Goal: Task Accomplishment & Management: Complete application form

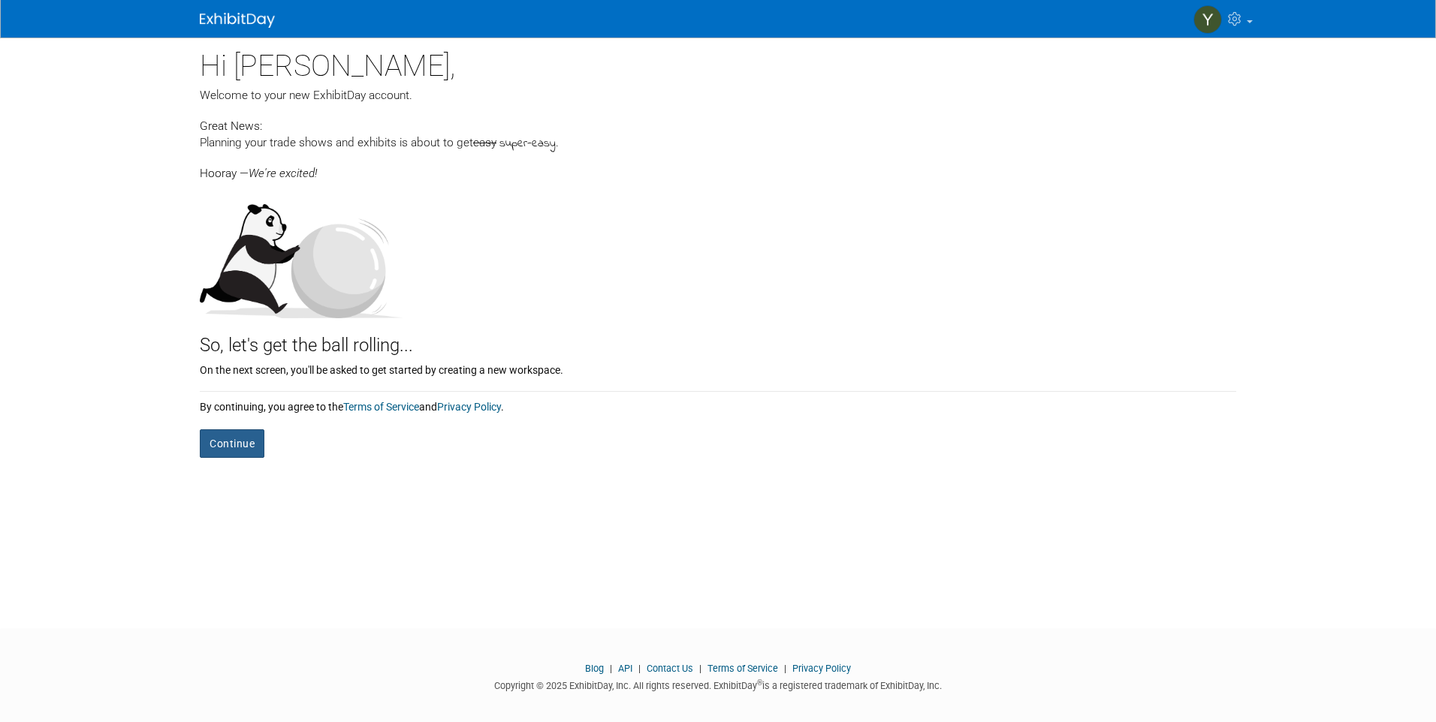
click at [221, 441] on button "Continue" at bounding box center [232, 443] width 65 height 29
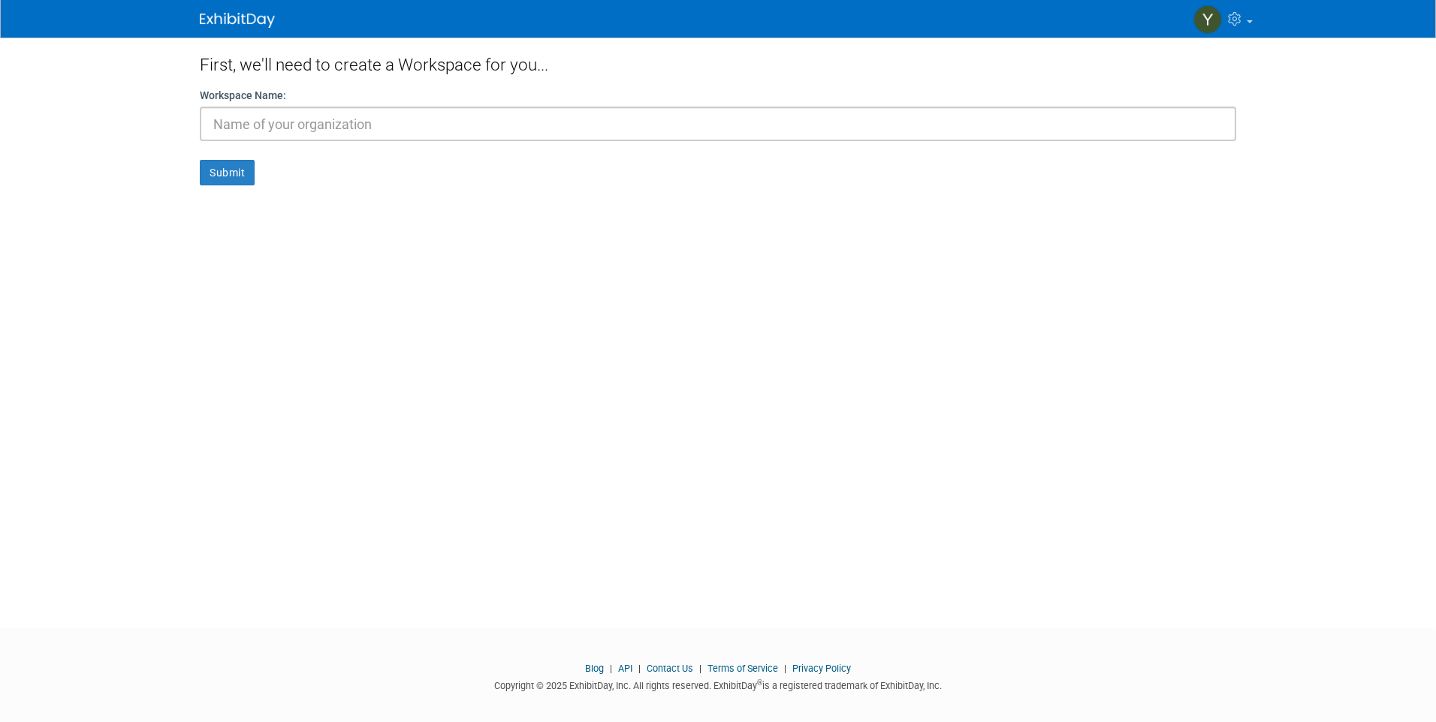
click at [452, 116] on input "text" at bounding box center [718, 124] width 1036 height 35
type input "Ygor"
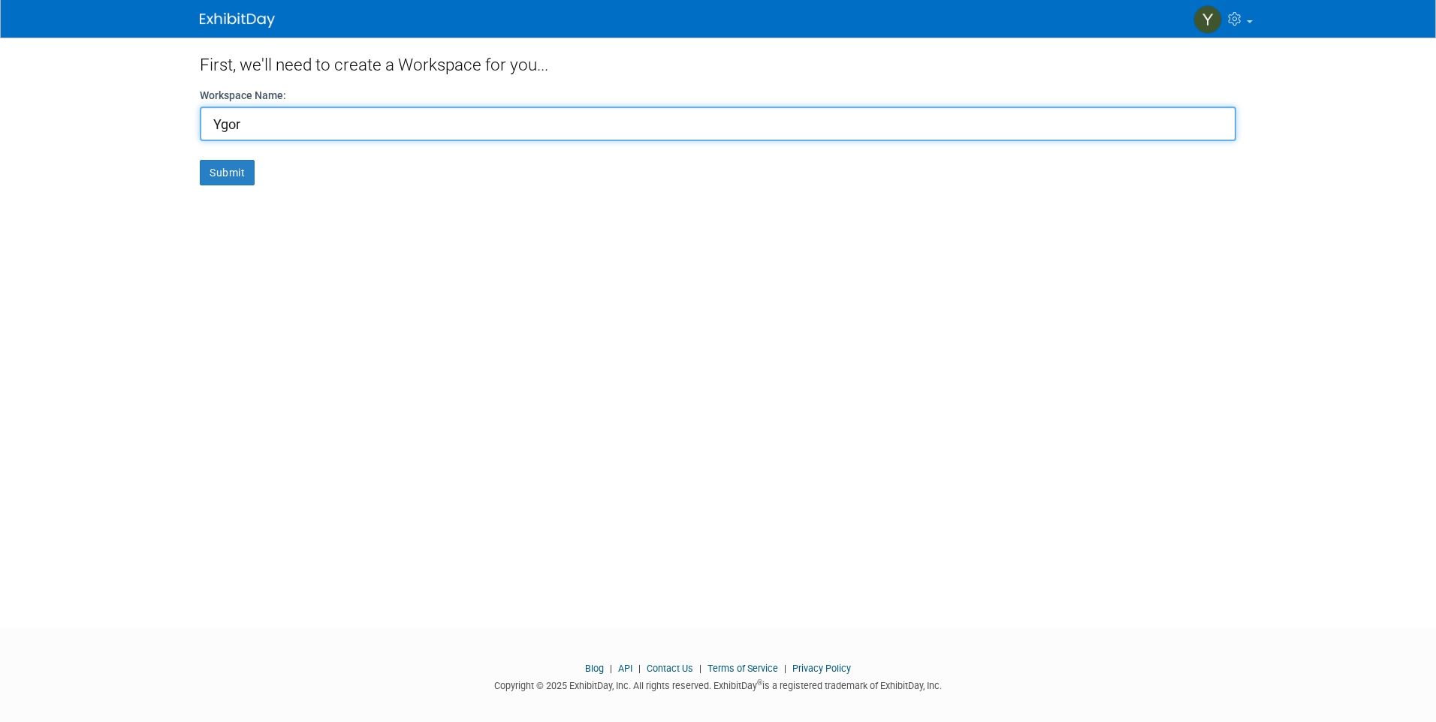
click at [484, 133] on input "Ygor" at bounding box center [718, 124] width 1036 height 35
click at [484, 134] on input "Ygor" at bounding box center [718, 124] width 1036 height 35
type input "A"
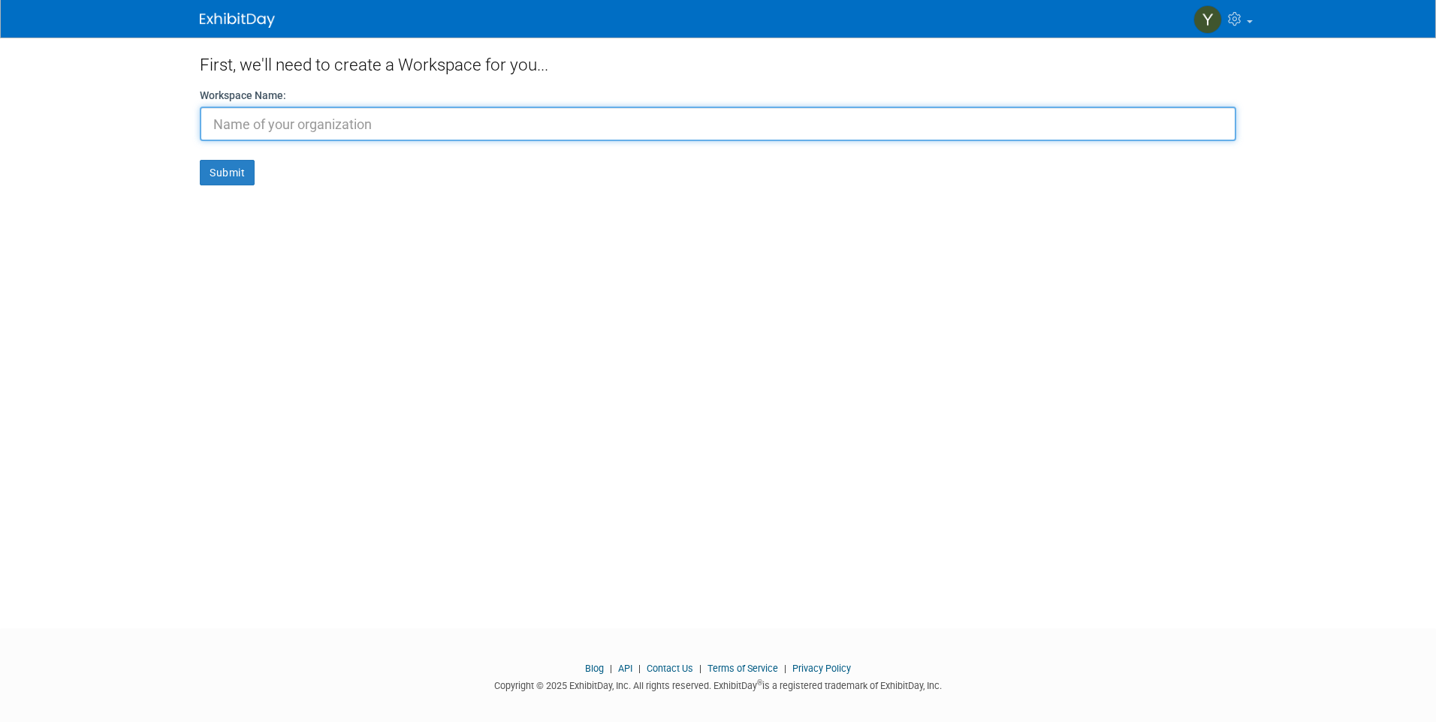
type input "A"
type input "y"
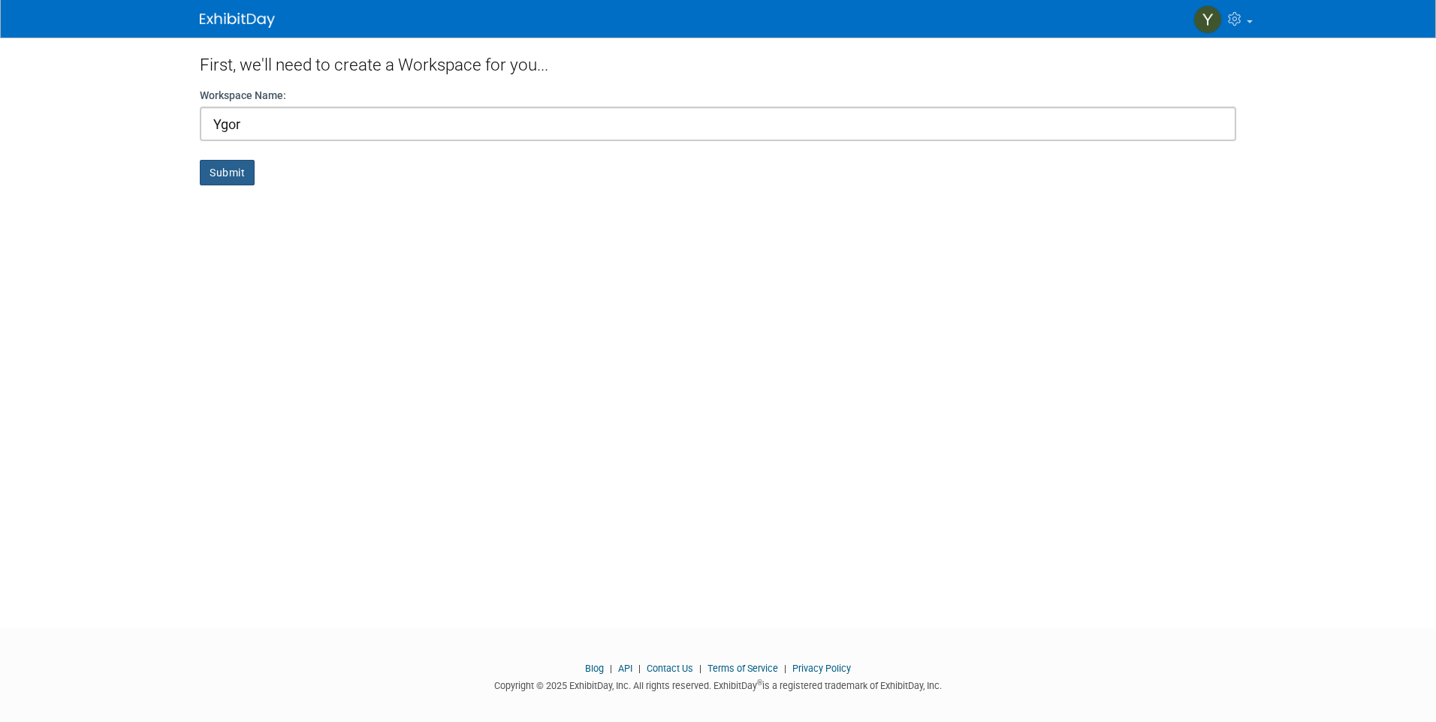
drag, startPoint x: 246, startPoint y: 180, endPoint x: 341, endPoint y: 151, distance: 99.7
click at [341, 151] on form "Workspace Name: Ygor Submit" at bounding box center [718, 137] width 1036 height 98
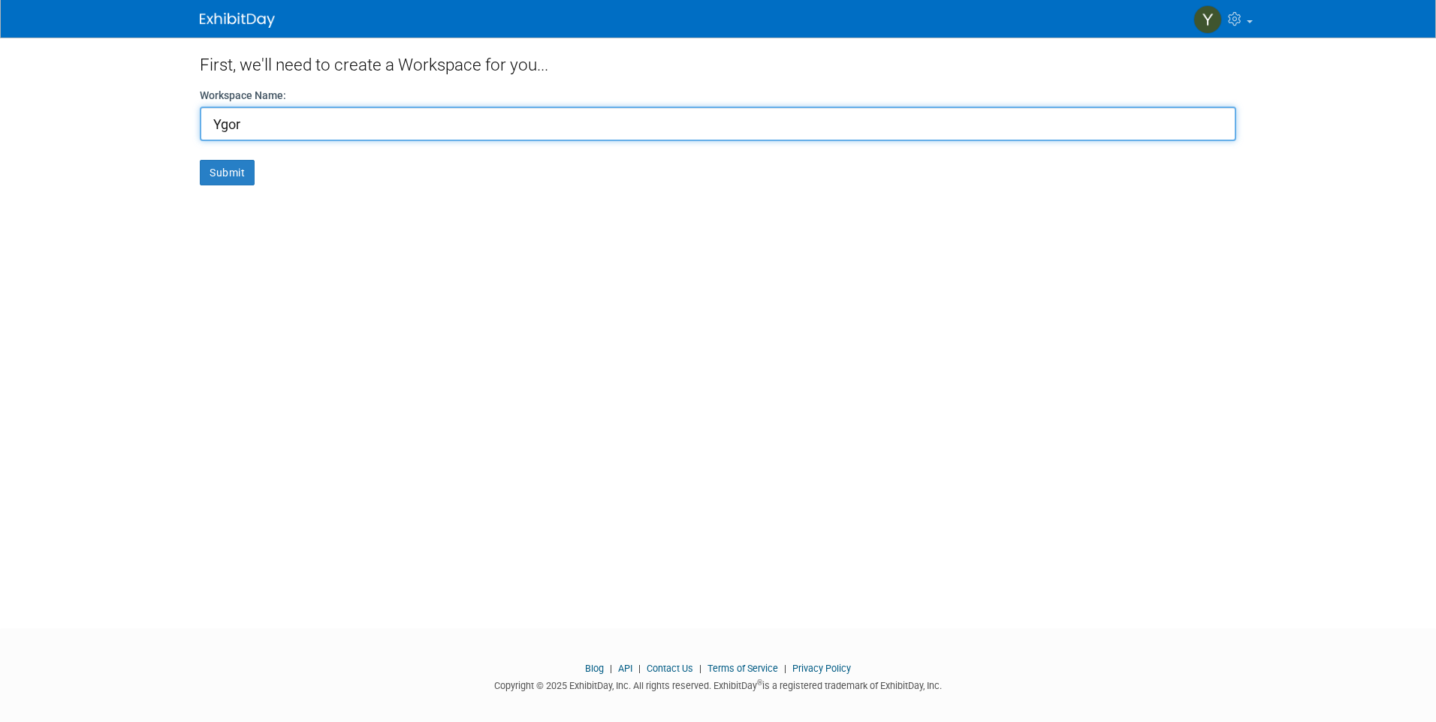
click at [243, 125] on input "Ygor" at bounding box center [718, 124] width 1036 height 35
type input "AUTEC"
click at [200, 160] on button "Submit" at bounding box center [227, 173] width 55 height 26
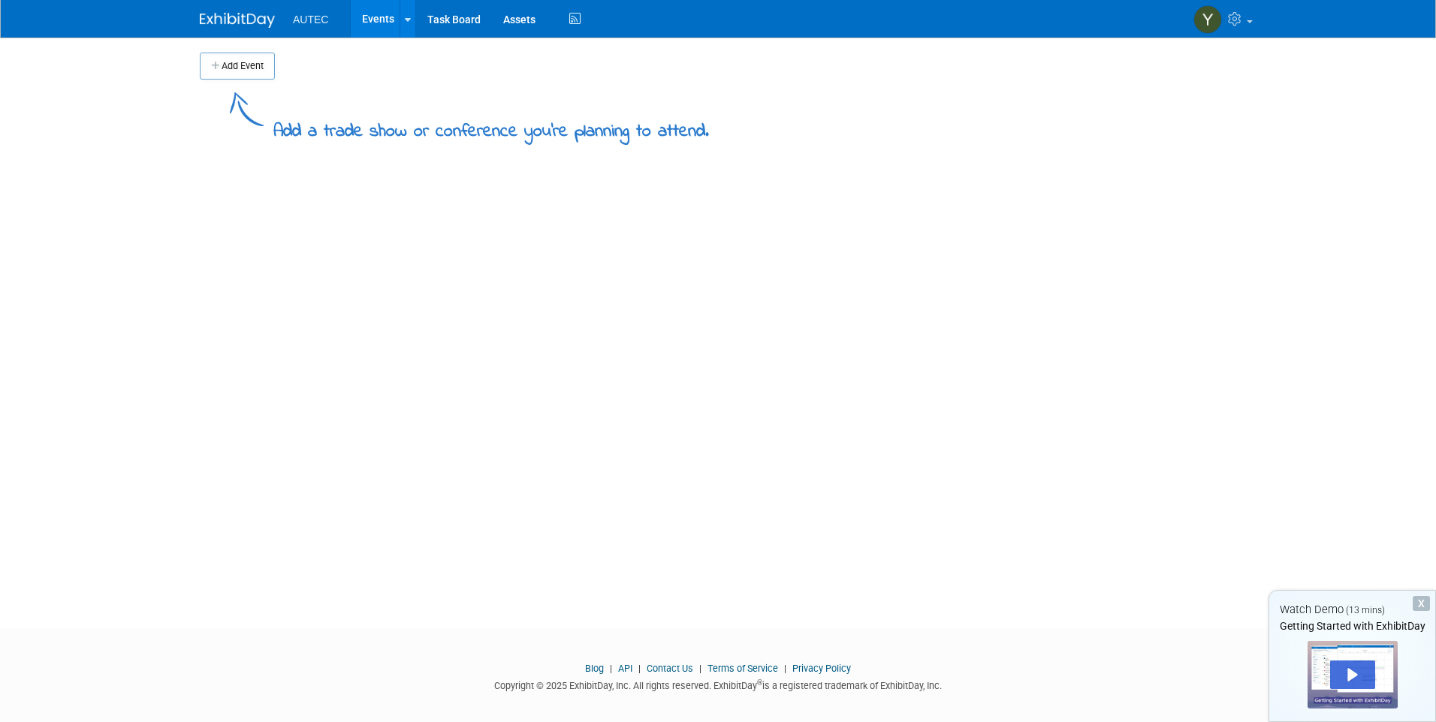
click at [247, 73] on button "Add Event" at bounding box center [237, 66] width 75 height 27
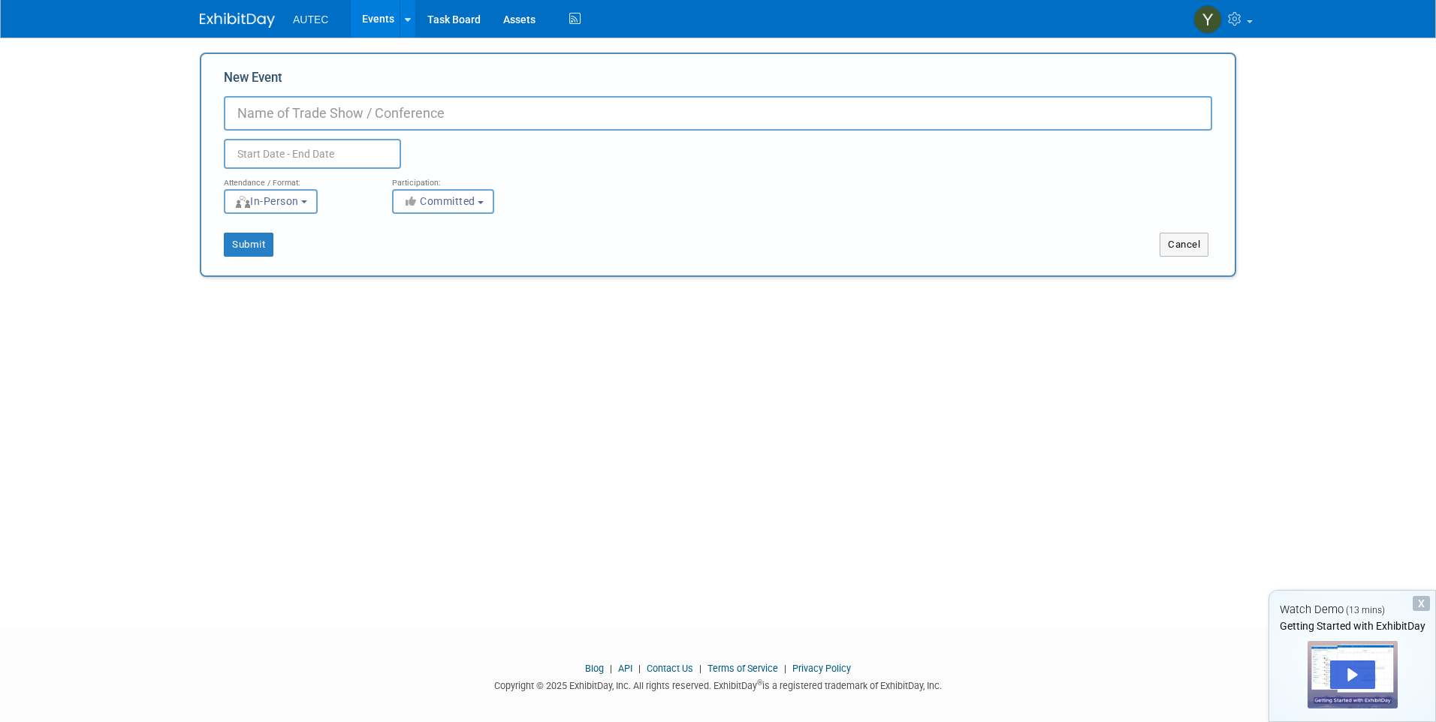
click at [289, 113] on input "New Event" at bounding box center [718, 113] width 988 height 35
type input "n"
type input "NRCC"
click at [367, 164] on input "text" at bounding box center [312, 154] width 177 height 30
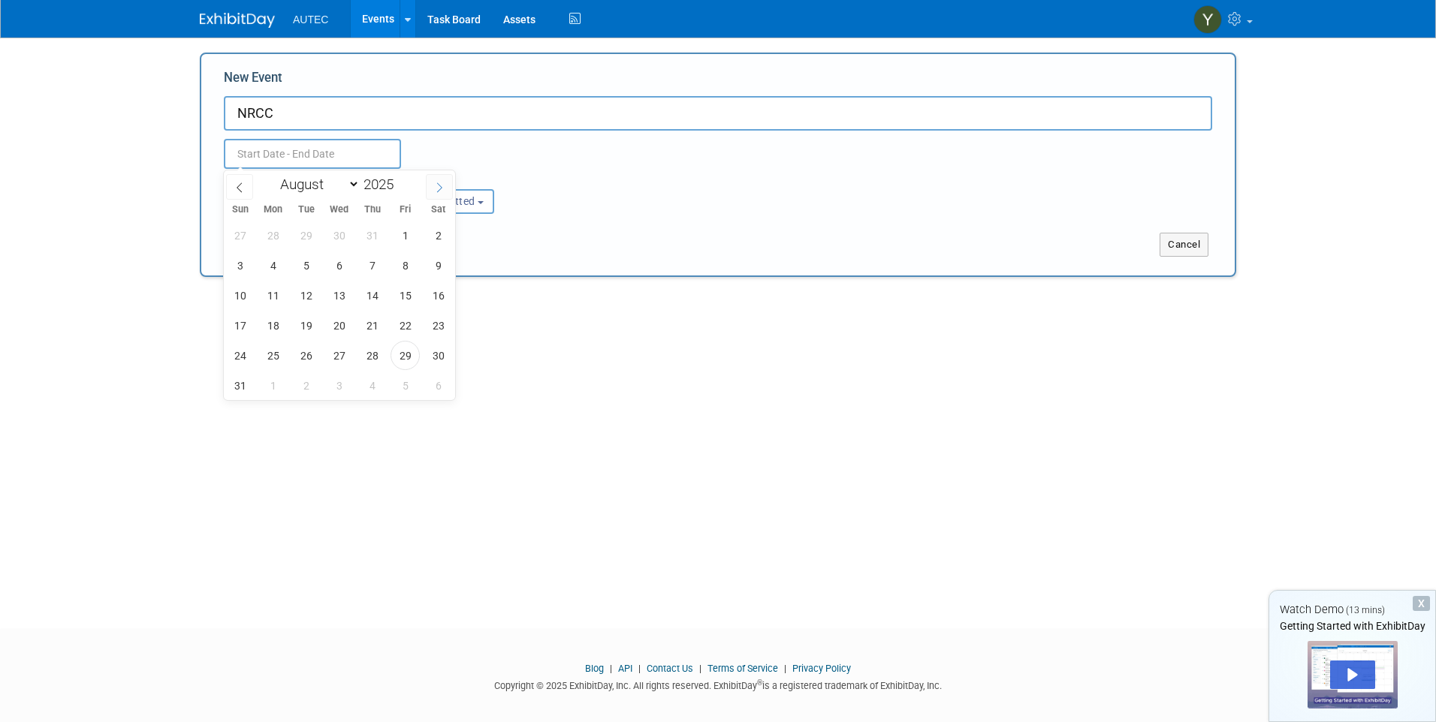
click at [435, 183] on icon at bounding box center [439, 187] width 11 height 11
click at [435, 185] on icon at bounding box center [439, 187] width 11 height 11
select select "9"
click at [270, 270] on span "6" at bounding box center [272, 265] width 29 height 29
click at [338, 270] on span "8" at bounding box center [338, 265] width 29 height 29
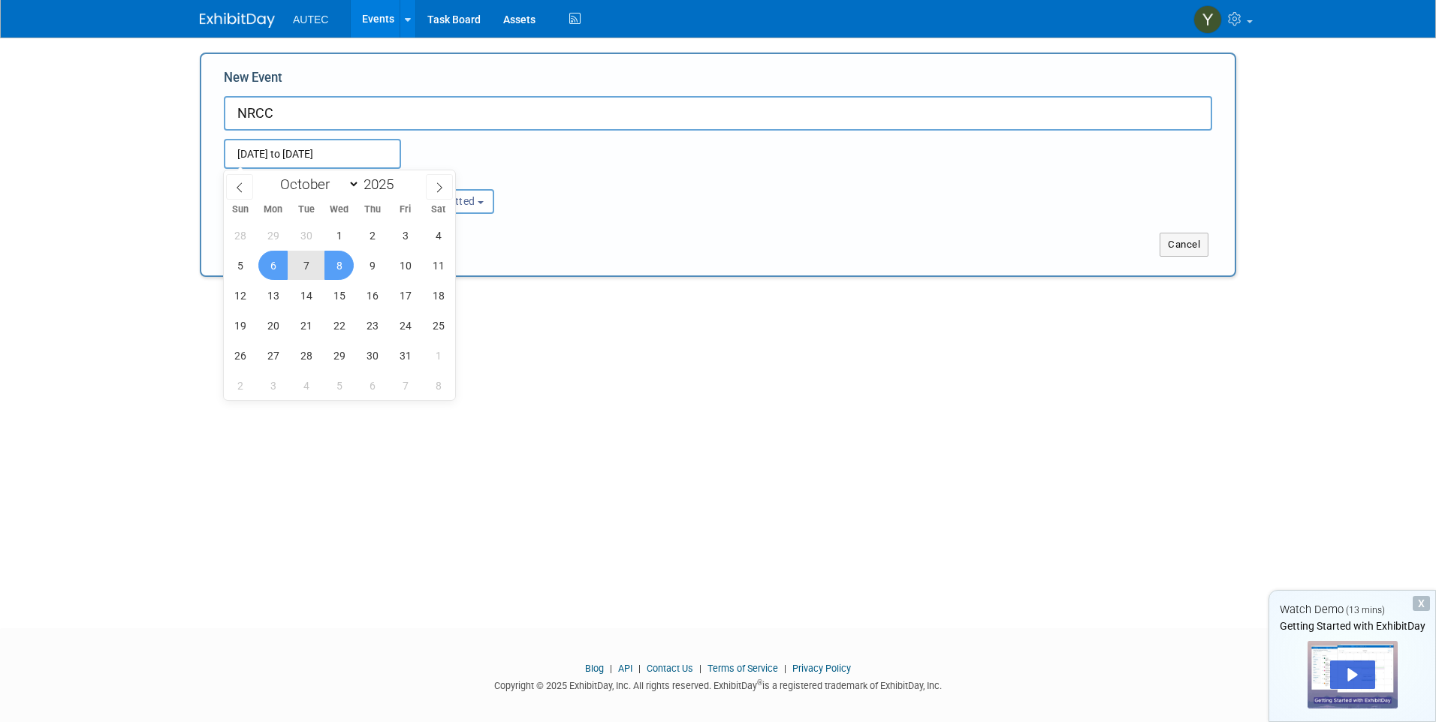
type input "[DATE] to [DATE]"
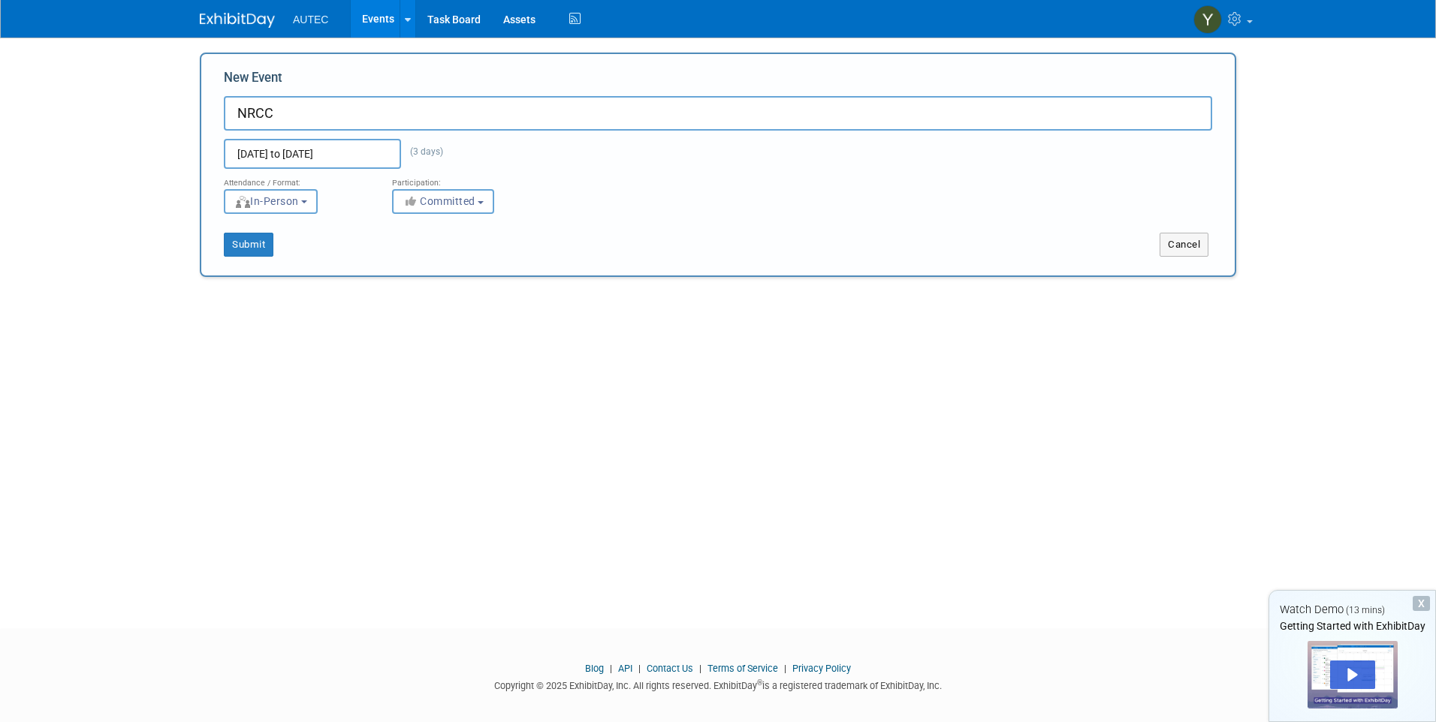
click at [573, 228] on div "Submit Cancel" at bounding box center [717, 235] width 1011 height 43
click at [444, 204] on span "Committed" at bounding box center [438, 201] width 73 height 12
drag, startPoint x: 649, startPoint y: 190, endPoint x: 902, endPoint y: 217, distance: 253.7
click at [656, 190] on div "Attendance / Format: <img src="[URL][DOMAIN_NAME]" style="width: 19px; margin-t…" at bounding box center [717, 191] width 1011 height 45
click at [410, 204] on icon "button" at bounding box center [410, 201] width 17 height 11
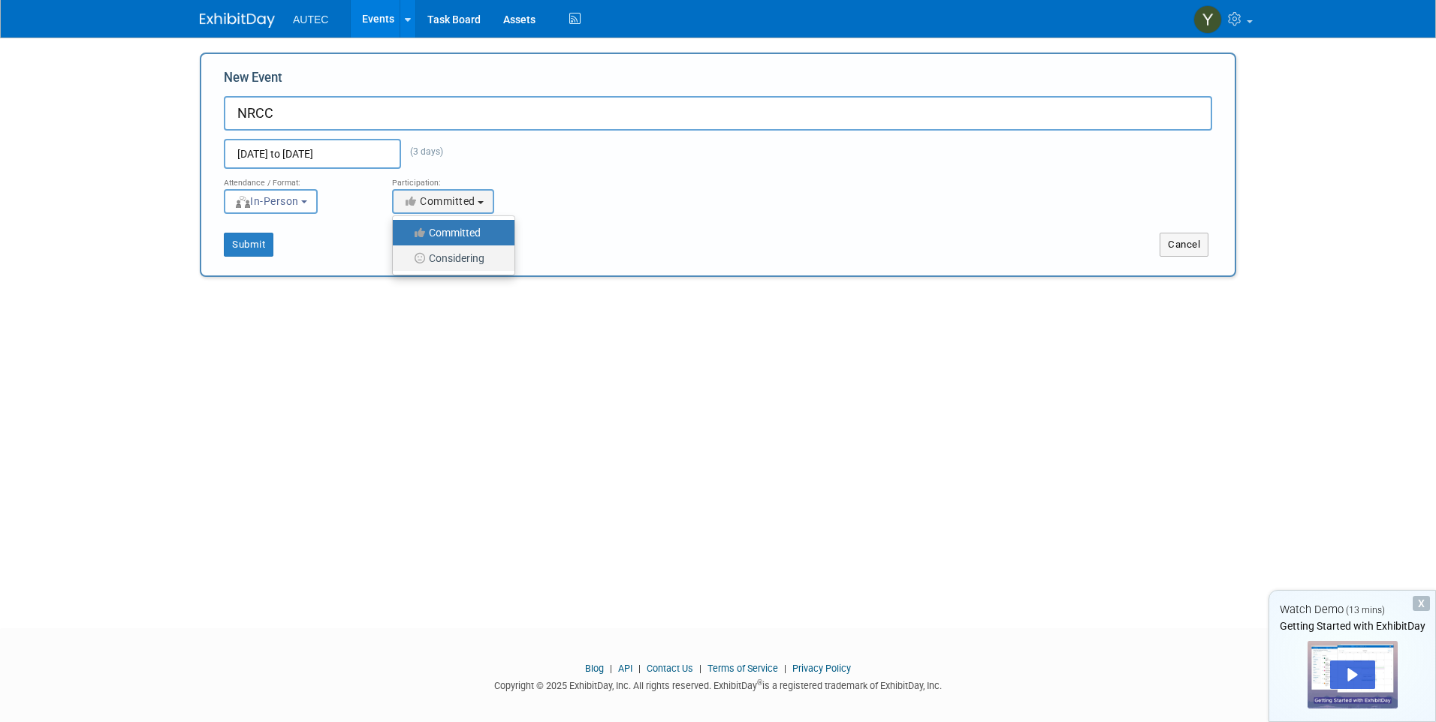
drag, startPoint x: 399, startPoint y: 261, endPoint x: 408, endPoint y: 259, distance: 9.1
click at [403, 259] on link "Considering" at bounding box center [454, 259] width 122 height 26
click at [409, 259] on label "Considering" at bounding box center [449, 259] width 99 height 20
click at [406, 259] on input "Considering" at bounding box center [401, 259] width 10 height 10
select select "2"
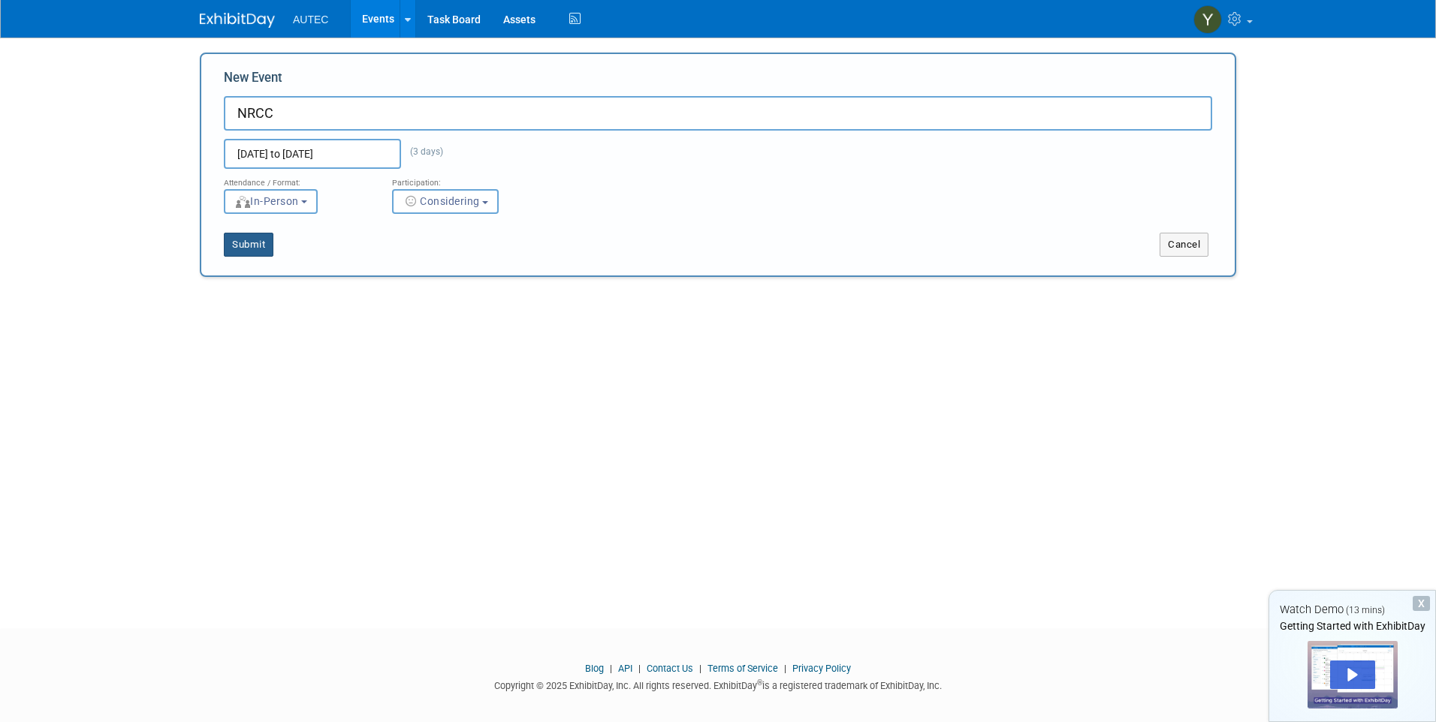
click at [256, 238] on button "Submit" at bounding box center [249, 245] width 50 height 24
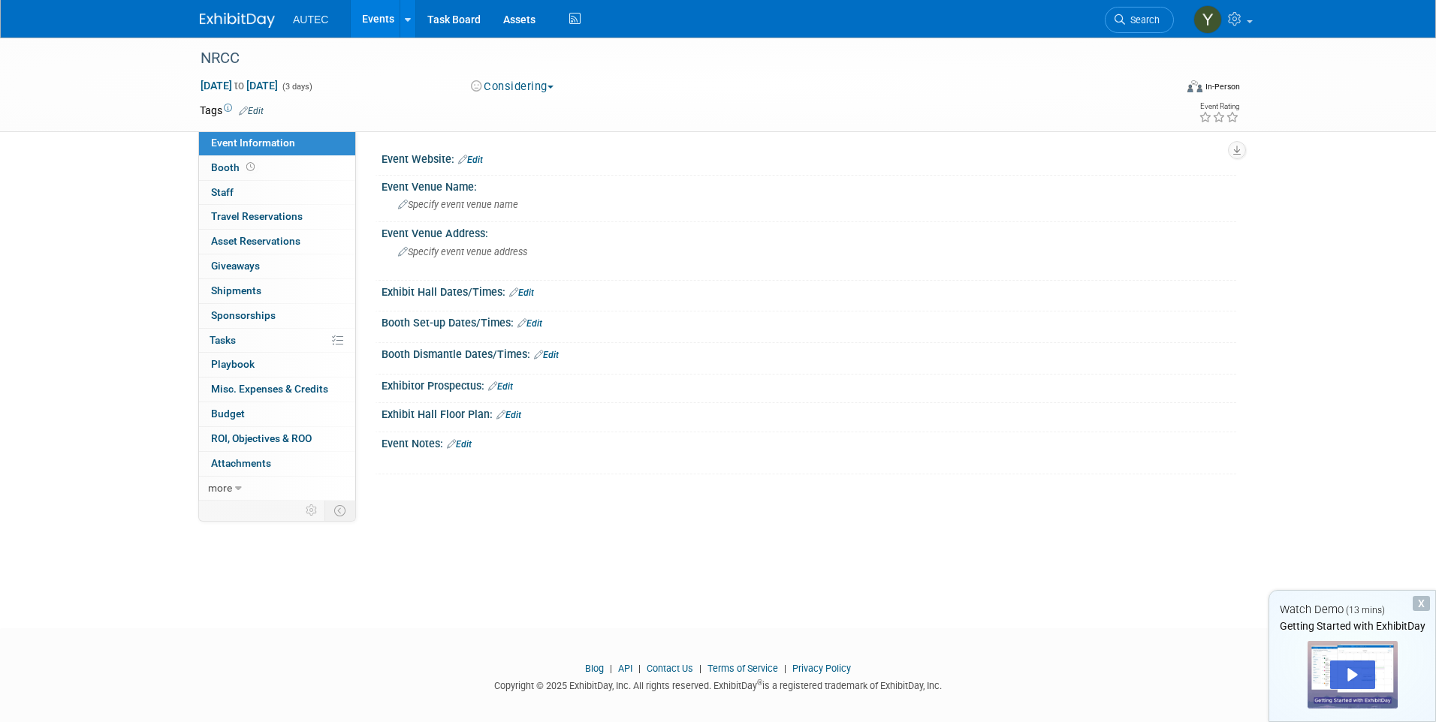
click at [481, 158] on link "Edit" at bounding box center [470, 160] width 25 height 11
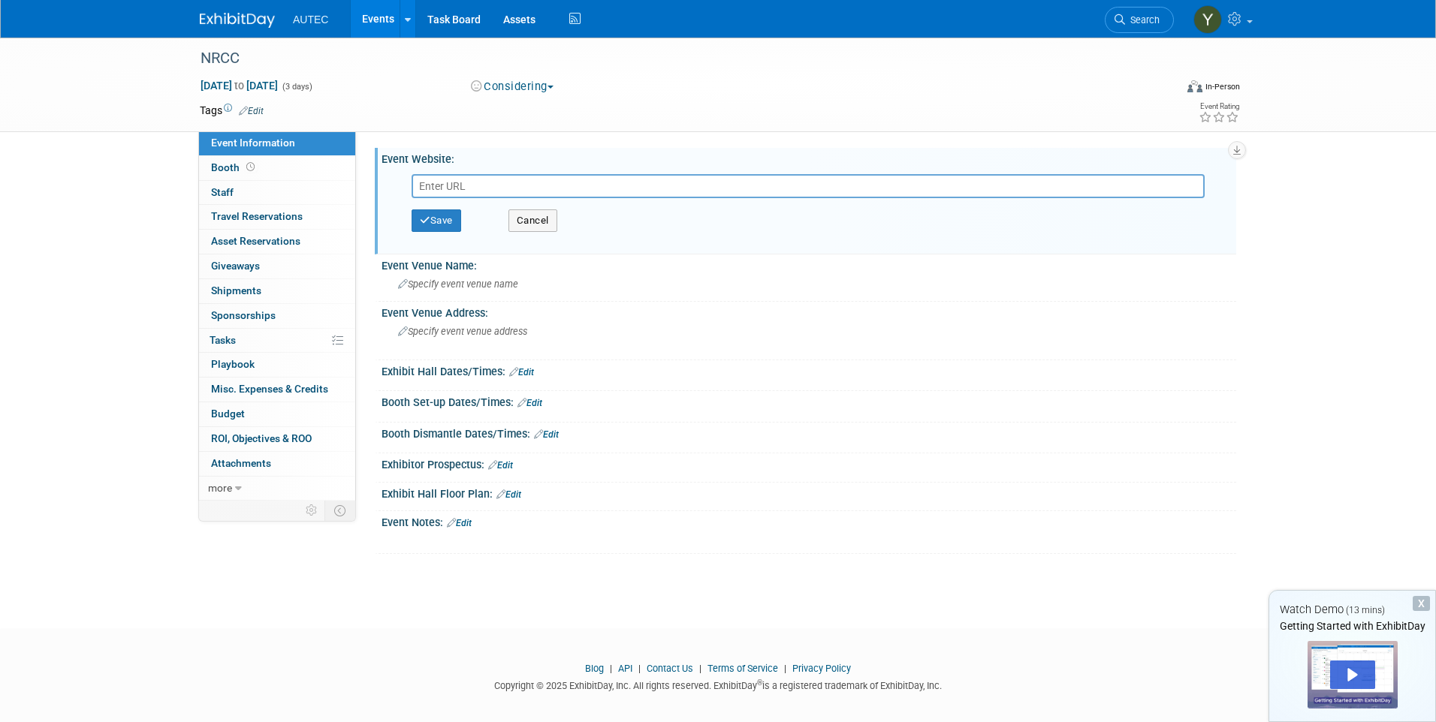
click at [484, 182] on input "text" at bounding box center [807, 186] width 793 height 24
paste input "https://nrccshow.com/"
type input "https://nrccshow.com/"
click at [453, 286] on span "Specify event venue name" at bounding box center [458, 284] width 120 height 11
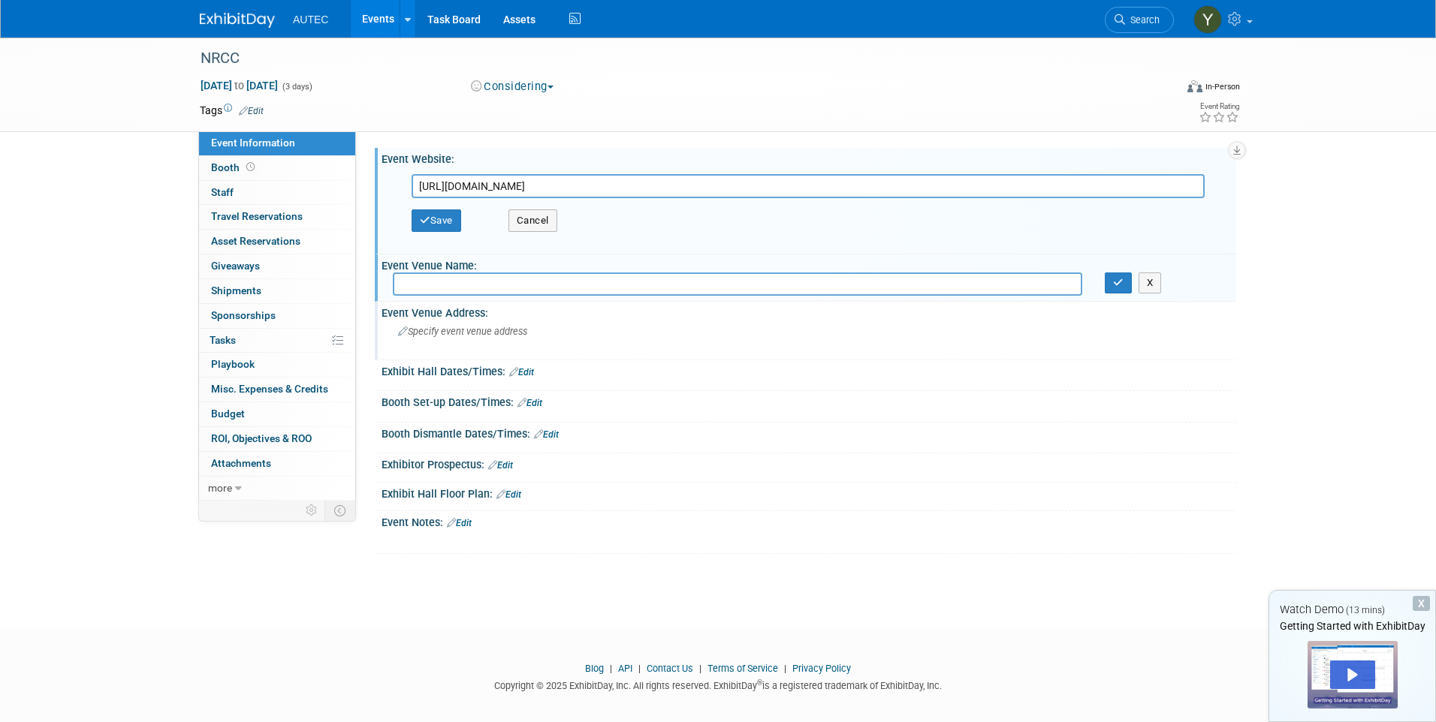
click at [479, 337] on div "Specify event venue address" at bounding box center [559, 337] width 333 height 35
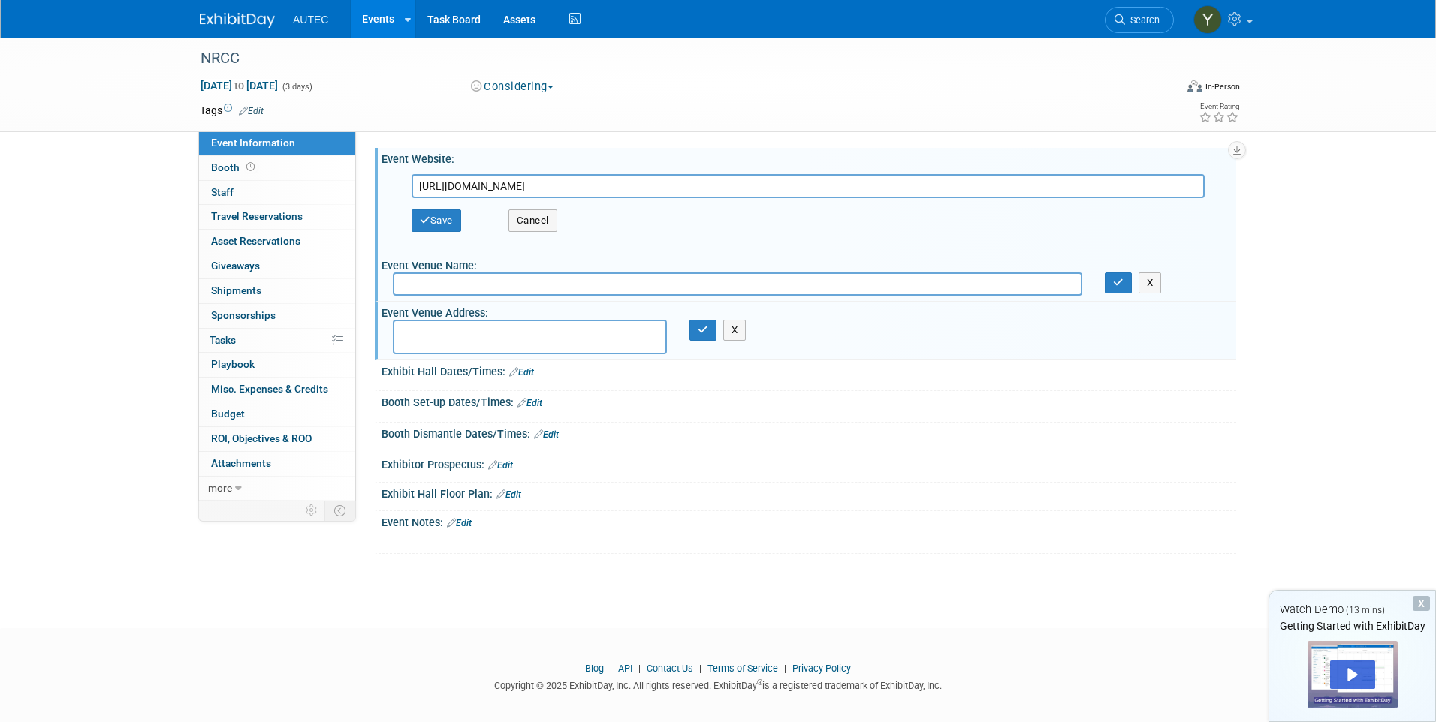
type textarea "Atlantic City,"
